Goal: Information Seeking & Learning: Learn about a topic

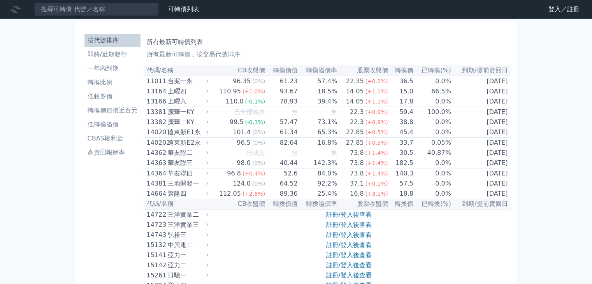
click at [105, 69] on li "一年內到期" at bounding box center [112, 68] width 56 height 9
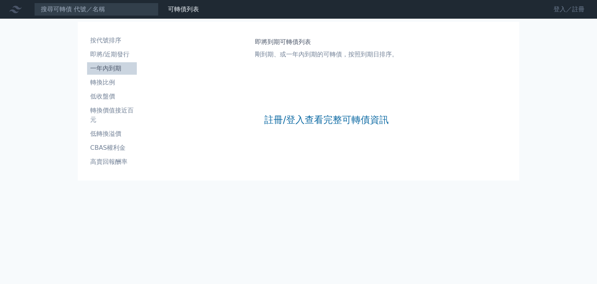
click at [569, 10] on link "登入／註冊" at bounding box center [570, 9] width 44 height 12
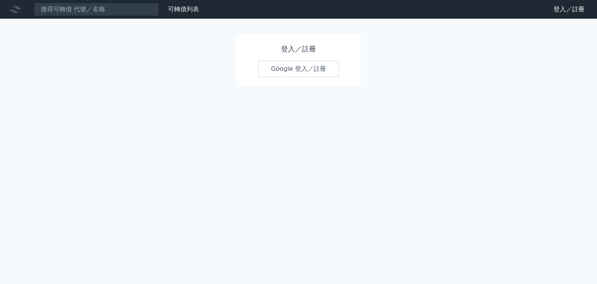
click at [297, 67] on link "Google 登入／註冊" at bounding box center [298, 69] width 81 height 16
click at [286, 50] on h1 "登入／註冊" at bounding box center [298, 49] width 81 height 11
click at [310, 47] on h1 "登入／註冊" at bounding box center [298, 49] width 81 height 11
click at [180, 8] on link "可轉債列表" at bounding box center [183, 8] width 31 height 7
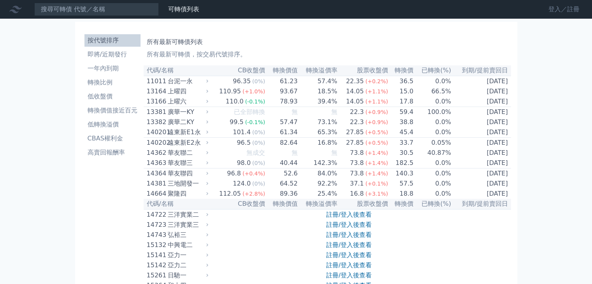
click at [553, 7] on link "登入／註冊" at bounding box center [564, 9] width 44 height 12
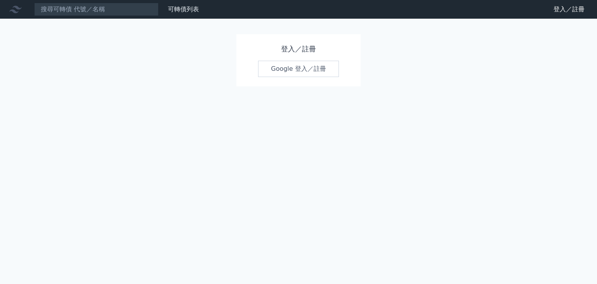
click at [294, 71] on link "Google 登入／註冊" at bounding box center [298, 69] width 81 height 16
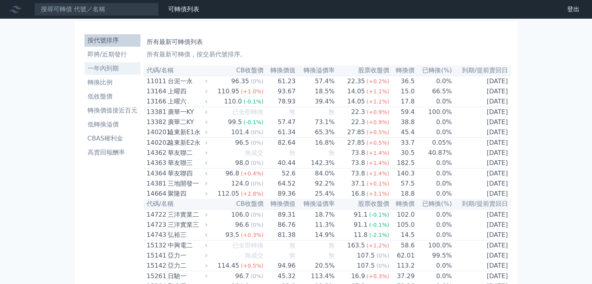
click at [105, 72] on li "一年內到期" at bounding box center [112, 68] width 56 height 9
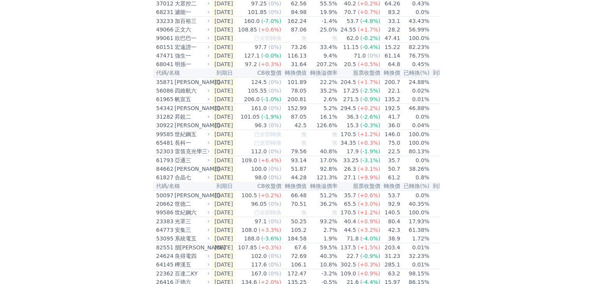
scroll to position [902, 0]
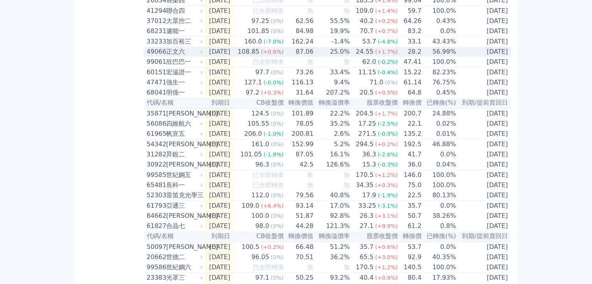
click at [171, 56] on div "正文六" at bounding box center [183, 51] width 35 height 9
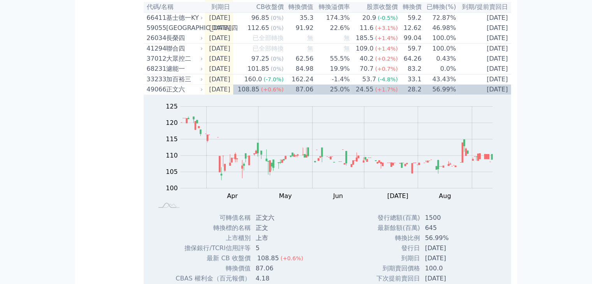
scroll to position [863, 0]
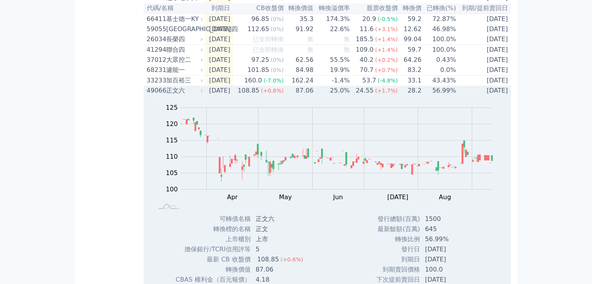
click at [156, 95] on div "49066" at bounding box center [156, 90] width 18 height 9
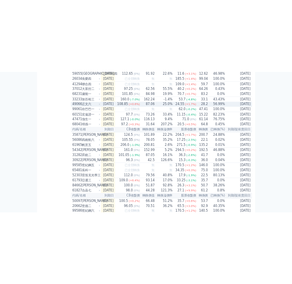
scroll to position [902, 0]
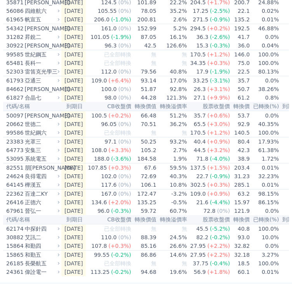
scroll to position [1055, 0]
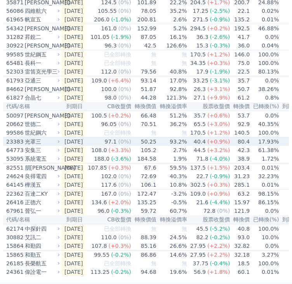
click at [16, 145] on div "23383" at bounding box center [14, 142] width 17 height 8
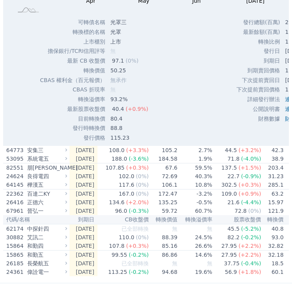
scroll to position [1249, 0]
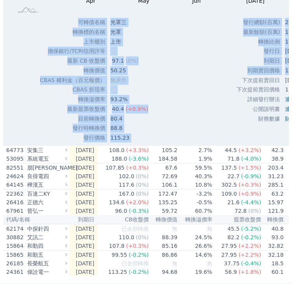
drag, startPoint x: 232, startPoint y: 155, endPoint x: 184, endPoint y: 159, distance: 48.4
click at [184, 143] on div "Zoom Out 100 94 95 96 97 98 99 100 101 L Mar Apr May Jun [DATE] Aug Sep Oct 100…" at bounding box center [186, 20] width 367 height 243
click at [201, 143] on div "Zoom Out 100 94 95 96 97 98 99 100 101 L Mar Apr May Jun [DATE] Aug Sep Oct 100…" at bounding box center [186, 20] width 367 height 243
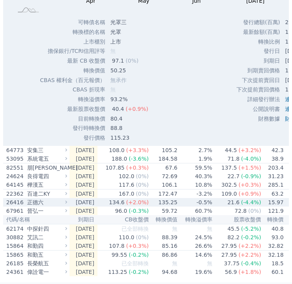
drag, startPoint x: 180, startPoint y: 280, endPoint x: 209, endPoint y: 280, distance: 28.8
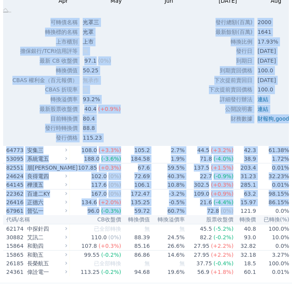
scroll to position [0, 81]
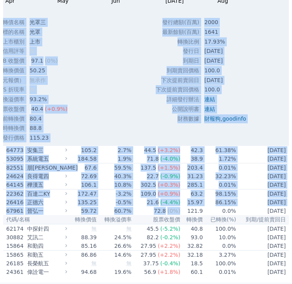
drag, startPoint x: 271, startPoint y: 282, endPoint x: 292, endPoint y: 281, distance: 21.4
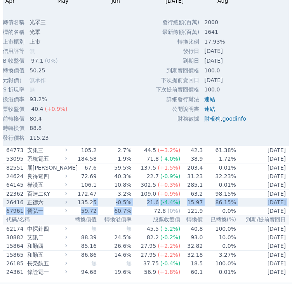
drag, startPoint x: 150, startPoint y: 283, endPoint x: 100, endPoint y: 282, distance: 49.8
click at [100, 215] on tr "67961 晉弘一 [DATE] 96.0 (-0.3%) 59.72 60.7% 72.8 (0%) 121.9 0.0% [DATE]" at bounding box center [105, 211] width 367 height 9
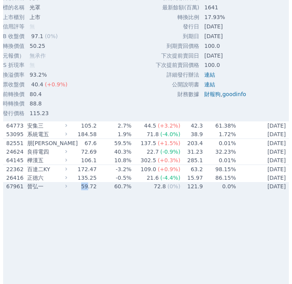
drag, startPoint x: 96, startPoint y: 282, endPoint x: 60, endPoint y: 283, distance: 35.8
click at [60, 191] on tr "67961 晉弘一 [DATE] 96.0 (-0.3%) 59.72 60.7% 72.8 (0%) 121.9 0.0% [DATE]" at bounding box center [105, 186] width 367 height 9
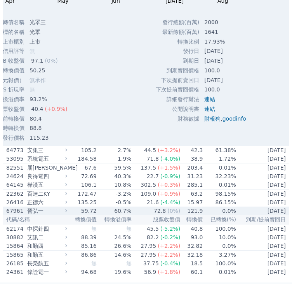
click at [3, 215] on td "67961 晉弘一" at bounding box center [36, 211] width 67 height 9
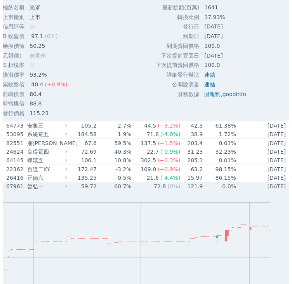
drag, startPoint x: 280, startPoint y: 282, endPoint x: 261, endPoint y: 284, distance: 18.8
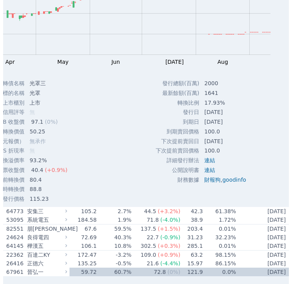
scroll to position [1110, 0]
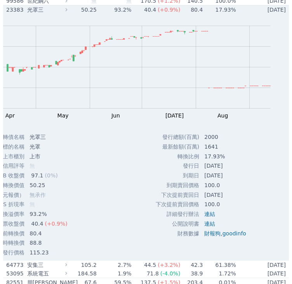
click at [13, 14] on div "23383" at bounding box center [15, 10] width 19 height 8
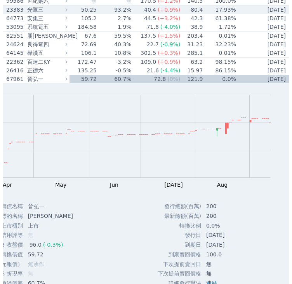
click at [10, 14] on div "23383" at bounding box center [15, 10] width 19 height 8
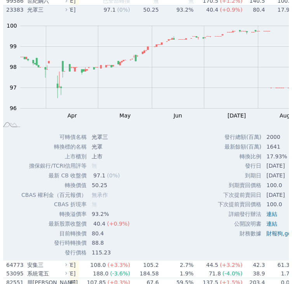
click at [11, 14] on div "23383" at bounding box center [15, 10] width 19 height 8
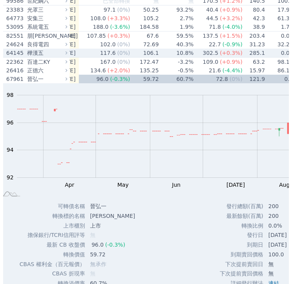
scroll to position [0, 34]
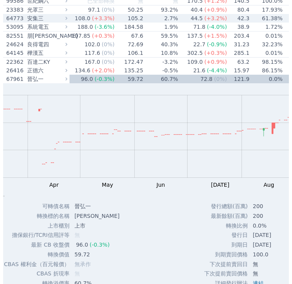
click at [9, 22] on div "64773" at bounding box center [15, 18] width 19 height 8
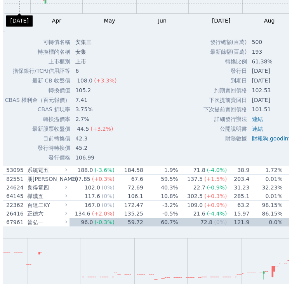
scroll to position [1227, 0]
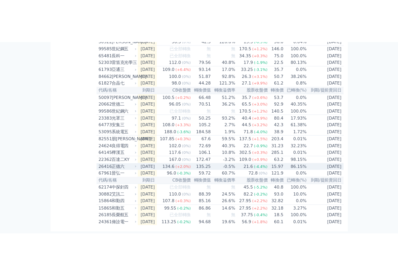
scroll to position [1159, 0]
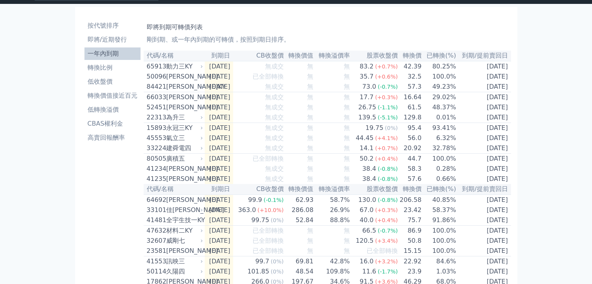
scroll to position [0, 0]
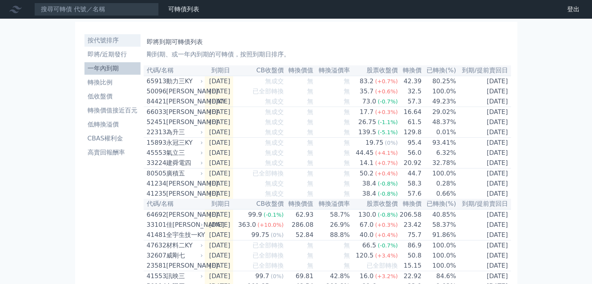
click at [100, 41] on li "按代號排序" at bounding box center [112, 40] width 56 height 9
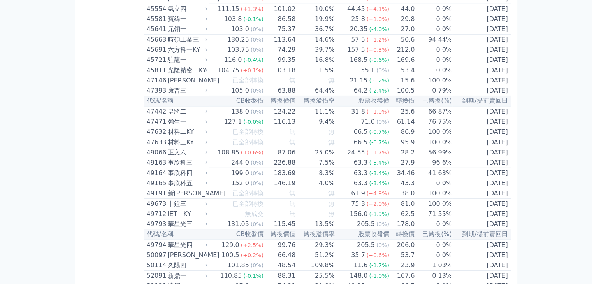
scroll to position [2295, 0]
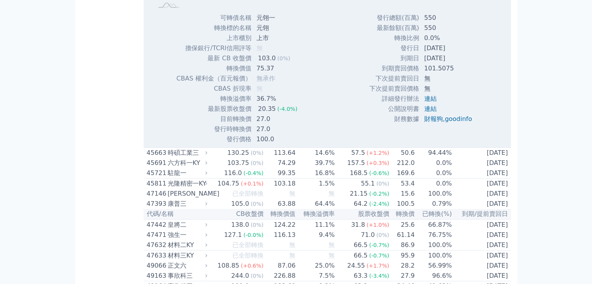
scroll to position [2372, 0]
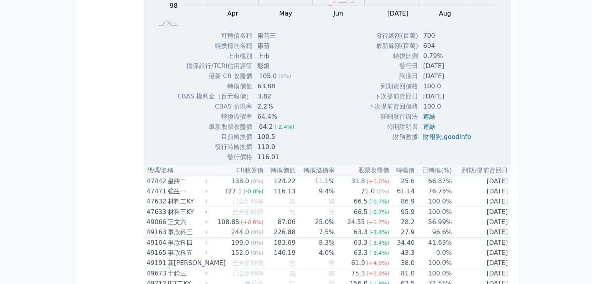
scroll to position [2411, 0]
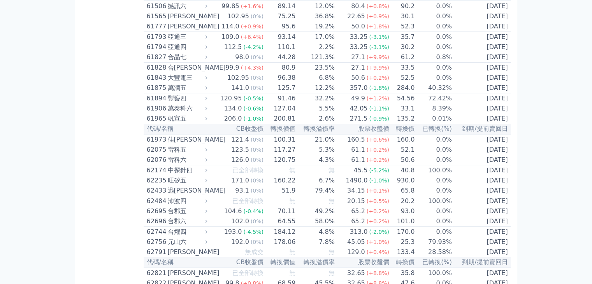
scroll to position [2878, 0]
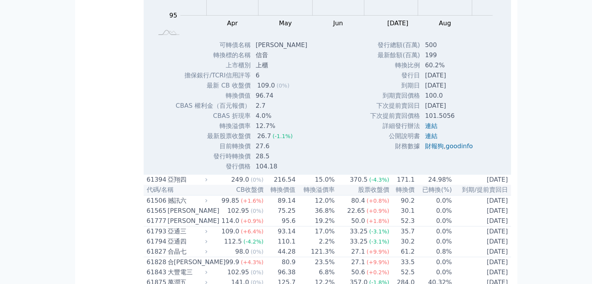
scroll to position [2917, 0]
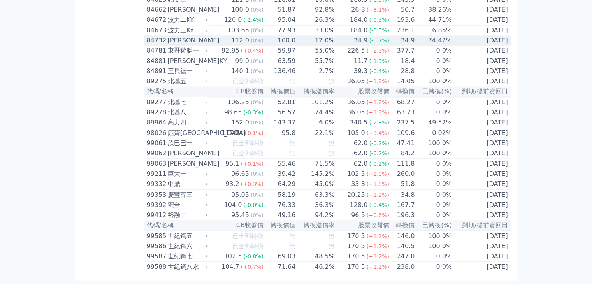
scroll to position [4473, 0]
